Goal: Task Accomplishment & Management: Use online tool/utility

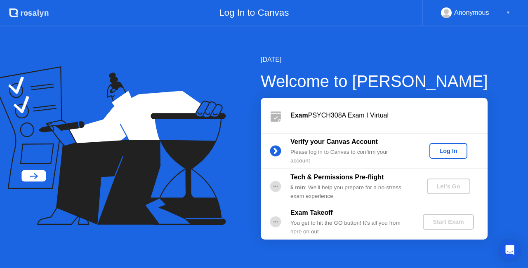
click at [449, 151] on div "Log In" at bounding box center [448, 151] width 31 height 7
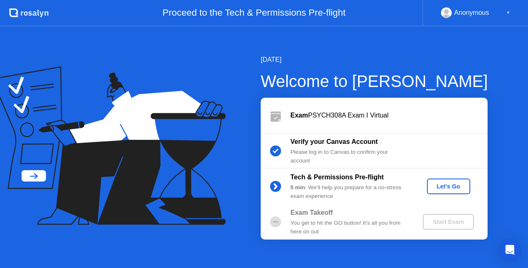
click at [453, 191] on button "Let's Go" at bounding box center [448, 187] width 43 height 16
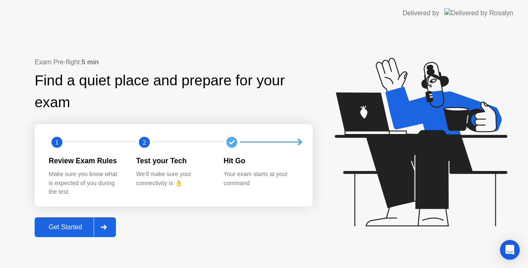
click at [85, 228] on div "Get Started" at bounding box center [65, 227] width 57 height 7
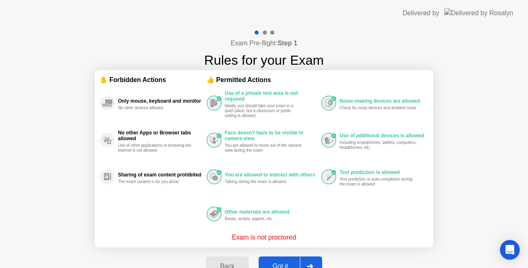
click at [279, 263] on div "Got it" at bounding box center [280, 266] width 39 height 7
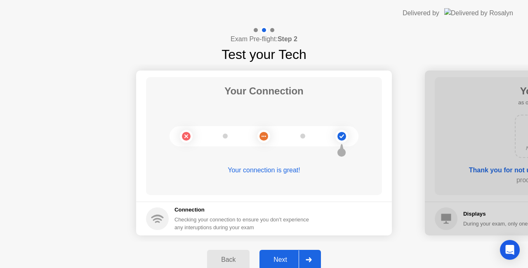
click at [281, 258] on div "Next" at bounding box center [280, 259] width 37 height 7
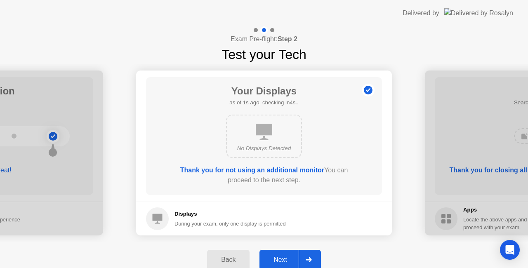
click at [281, 258] on div "Next" at bounding box center [280, 259] width 37 height 7
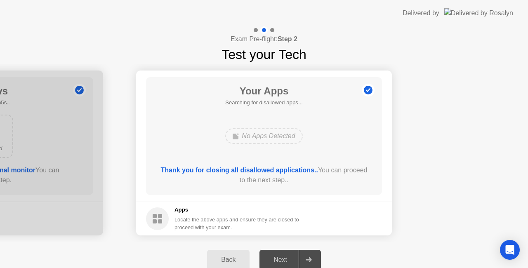
click at [281, 258] on div "Next" at bounding box center [280, 259] width 37 height 7
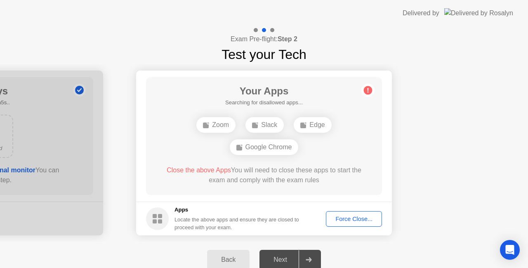
click at [353, 190] on div "Your Apps Searching for disallowed apps... Zoom Slack Edge Google Chrome Close …" at bounding box center [264, 136] width 236 height 118
click at [366, 219] on div "Force Close..." at bounding box center [354, 219] width 50 height 7
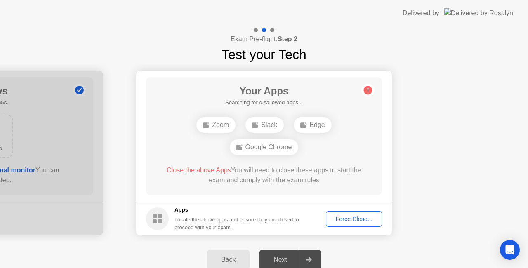
click at [360, 213] on button "Force Close..." at bounding box center [354, 219] width 56 height 16
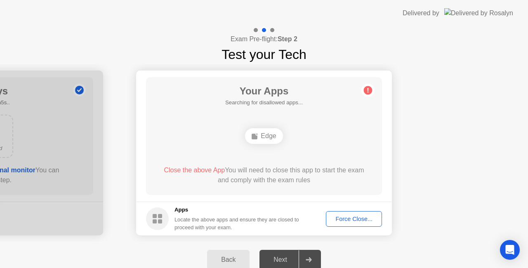
click at [371, 220] on div "Force Close..." at bounding box center [354, 219] width 50 height 7
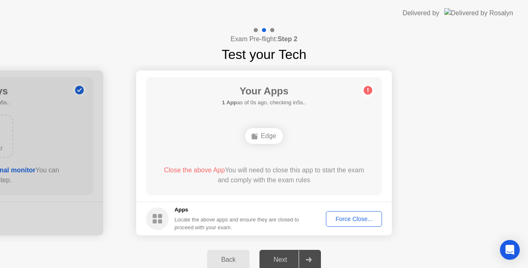
click at [346, 222] on div "Force Close..." at bounding box center [354, 219] width 50 height 7
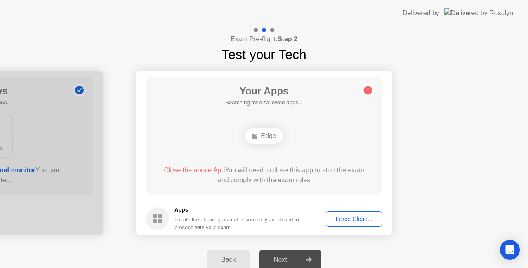
click at [334, 223] on div "Force Close..." at bounding box center [354, 219] width 50 height 7
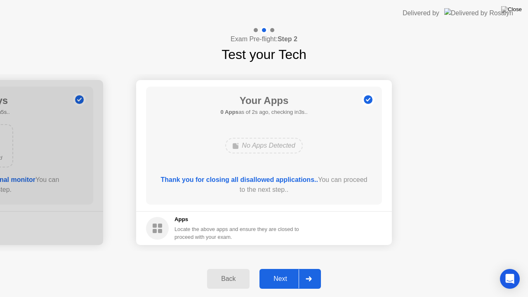
click at [286, 268] on div "Next" at bounding box center [280, 278] width 37 height 7
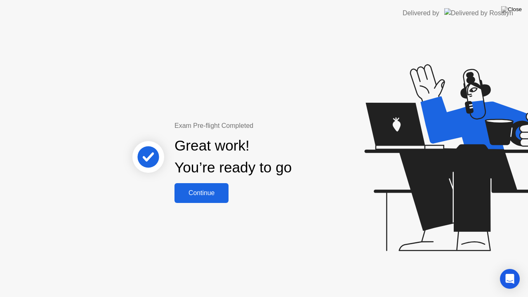
click at [211, 194] on div "Continue" at bounding box center [201, 192] width 49 height 7
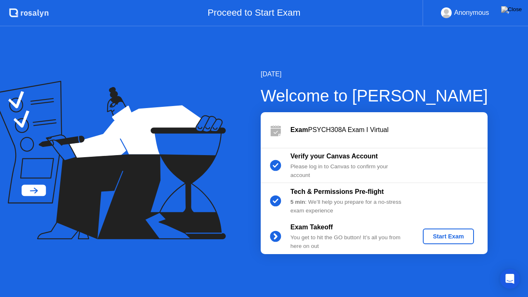
click at [448, 240] on div "Start Exam" at bounding box center [448, 236] width 44 height 7
